Goal: Find specific page/section: Find specific page/section

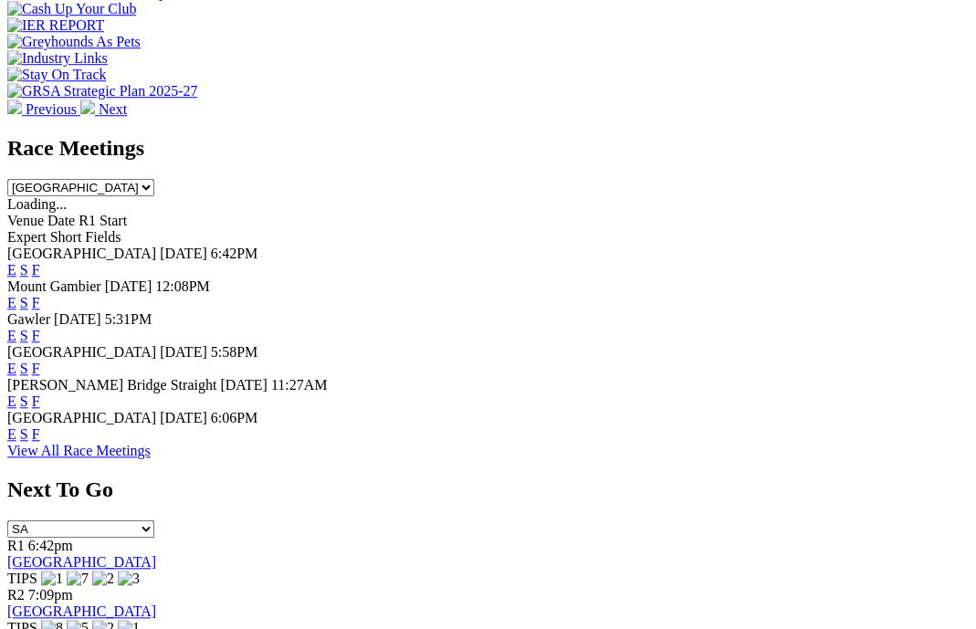
scroll to position [800, 0]
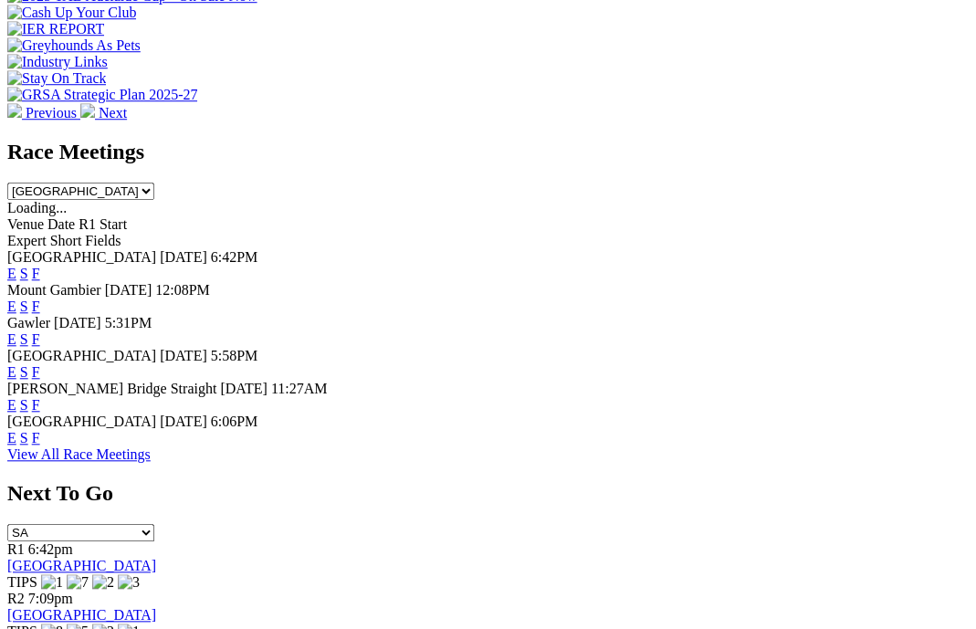
click at [40, 430] on link "F" at bounding box center [36, 438] width 8 height 16
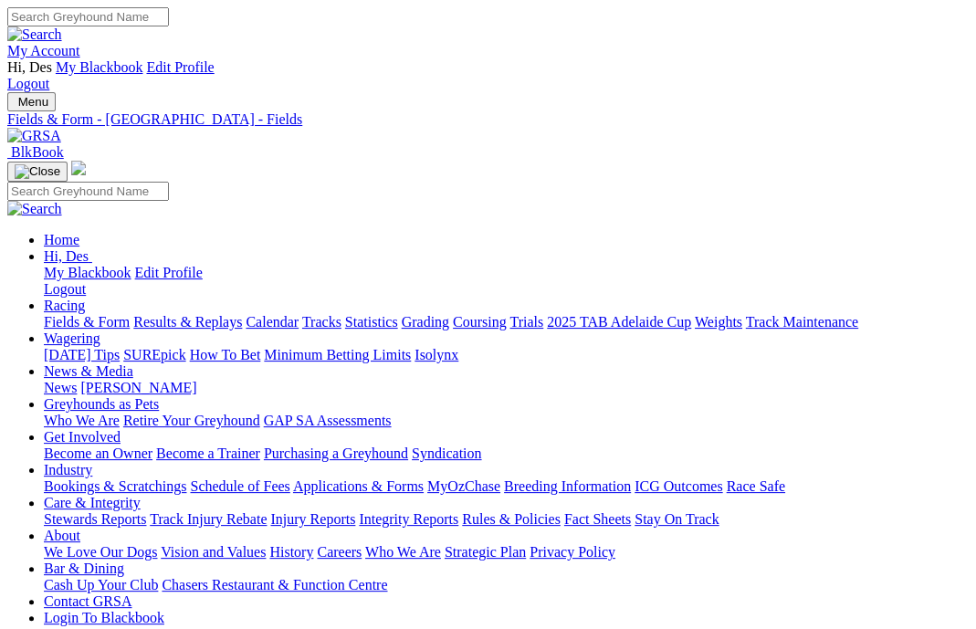
click at [120, 413] on link "Who We Are" at bounding box center [82, 421] width 76 height 16
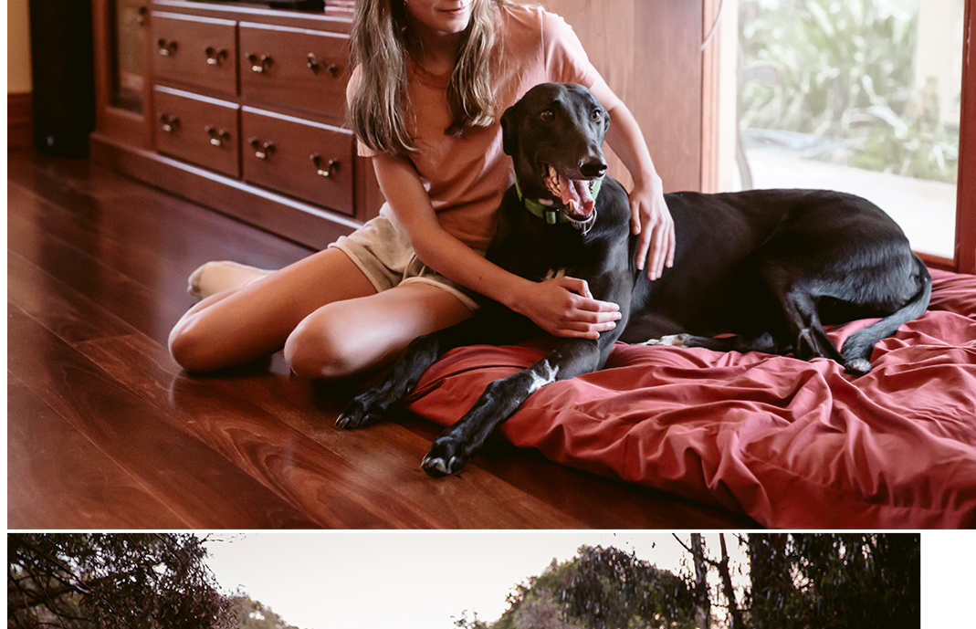
scroll to position [2241, 0]
